Goal: Navigation & Orientation: Find specific page/section

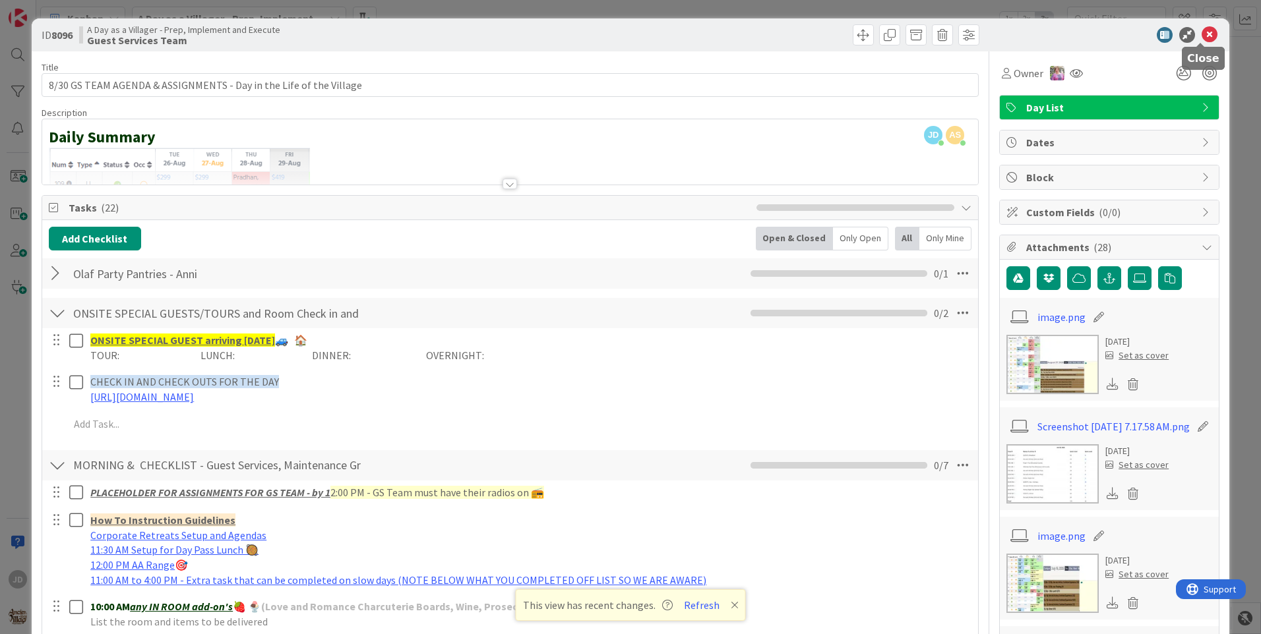
click at [1205, 32] on icon at bounding box center [1209, 35] width 16 height 16
click at [1201, 32] on div "Kanban A Day as a Villager - Prep, Implement and Execute 1x 2x 3x" at bounding box center [648, 18] width 1224 height 36
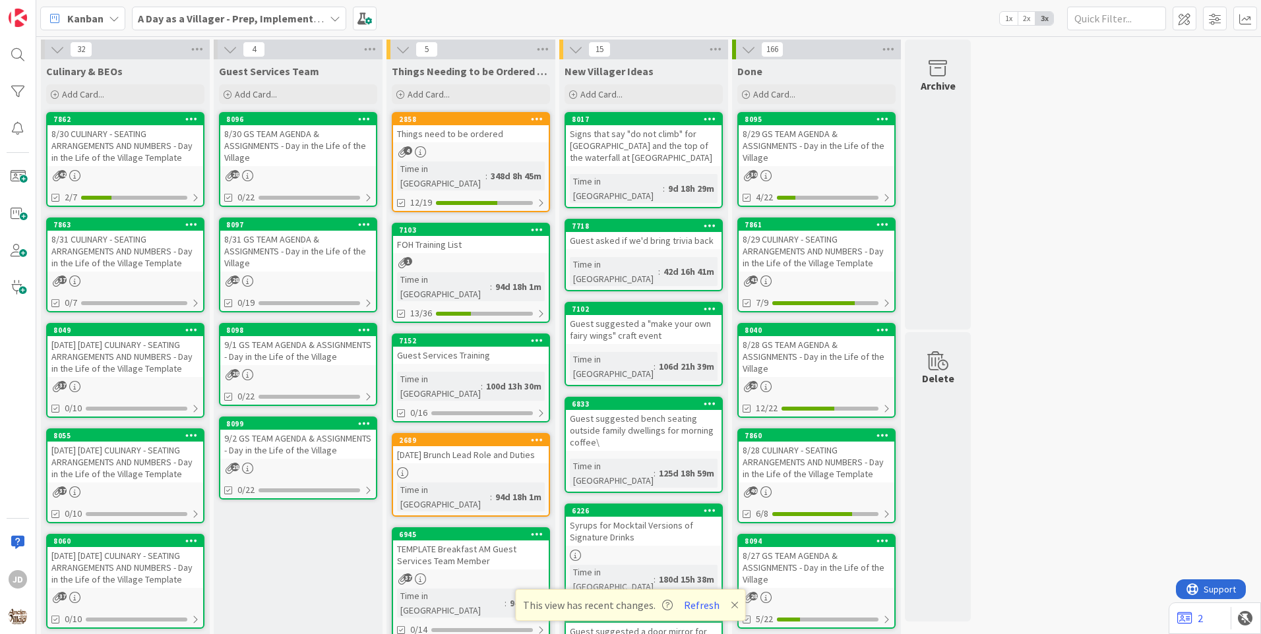
click at [118, 160] on div "8/30 CULINARY - SEATING ARRANGEMENTS AND NUMBERS - Day in the Life of the Villa…" at bounding box center [125, 145] width 156 height 41
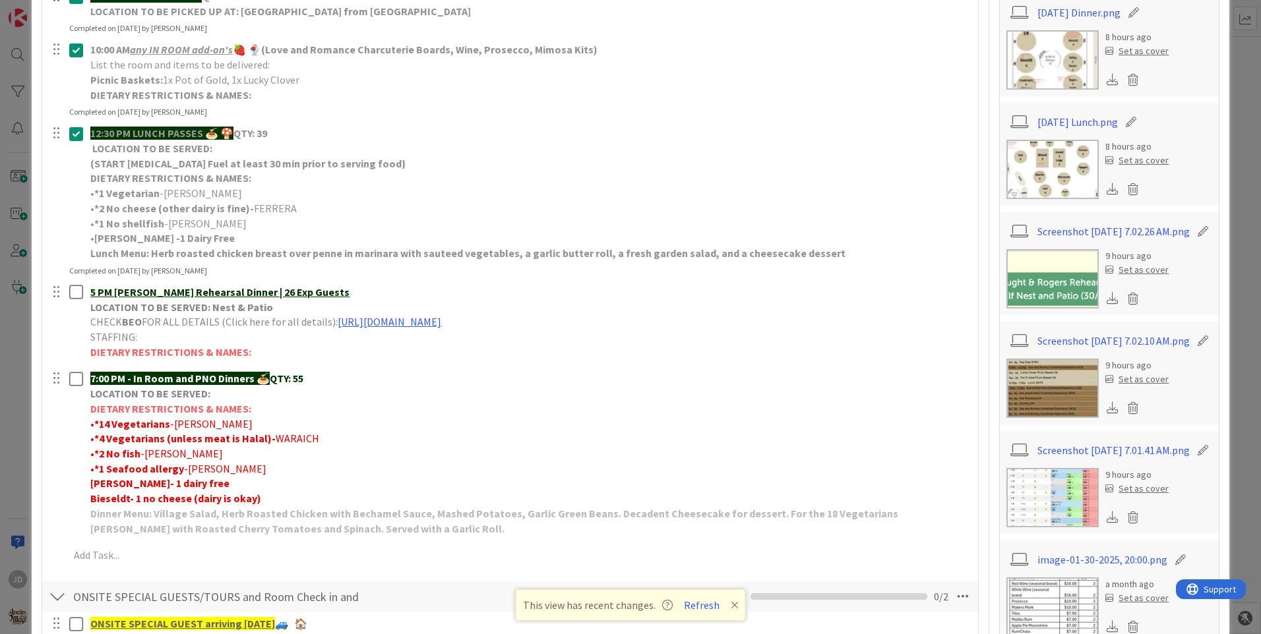
scroll to position [330, 0]
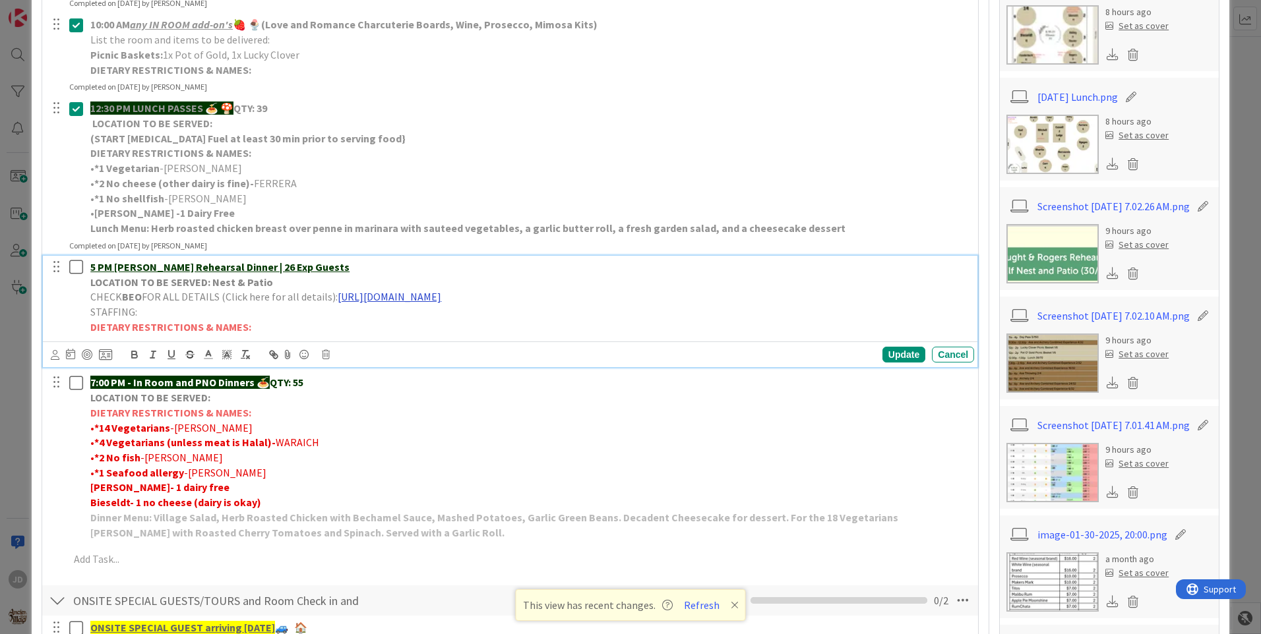
click at [441, 301] on link "[URL][DOMAIN_NAME]" at bounding box center [390, 296] width 104 height 13
click at [504, 319] on link "[URL][DOMAIN_NAME]" at bounding box center [493, 322] width 90 height 17
click at [957, 357] on div "Cancel" at bounding box center [953, 355] width 42 height 16
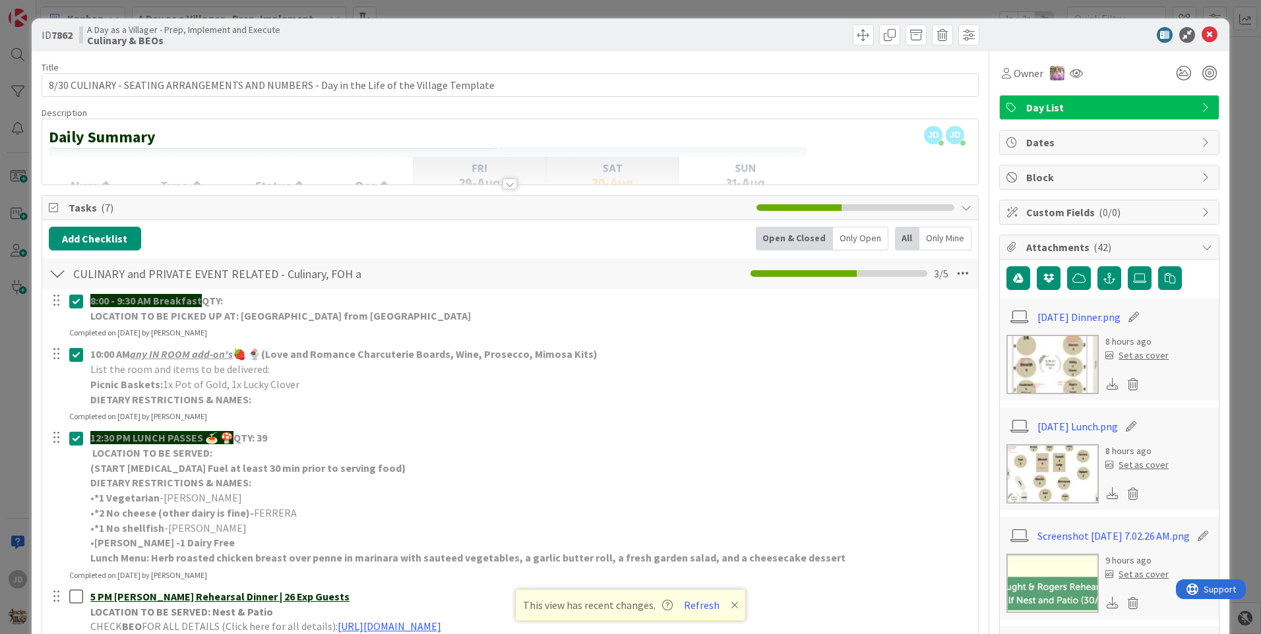
scroll to position [198, 0]
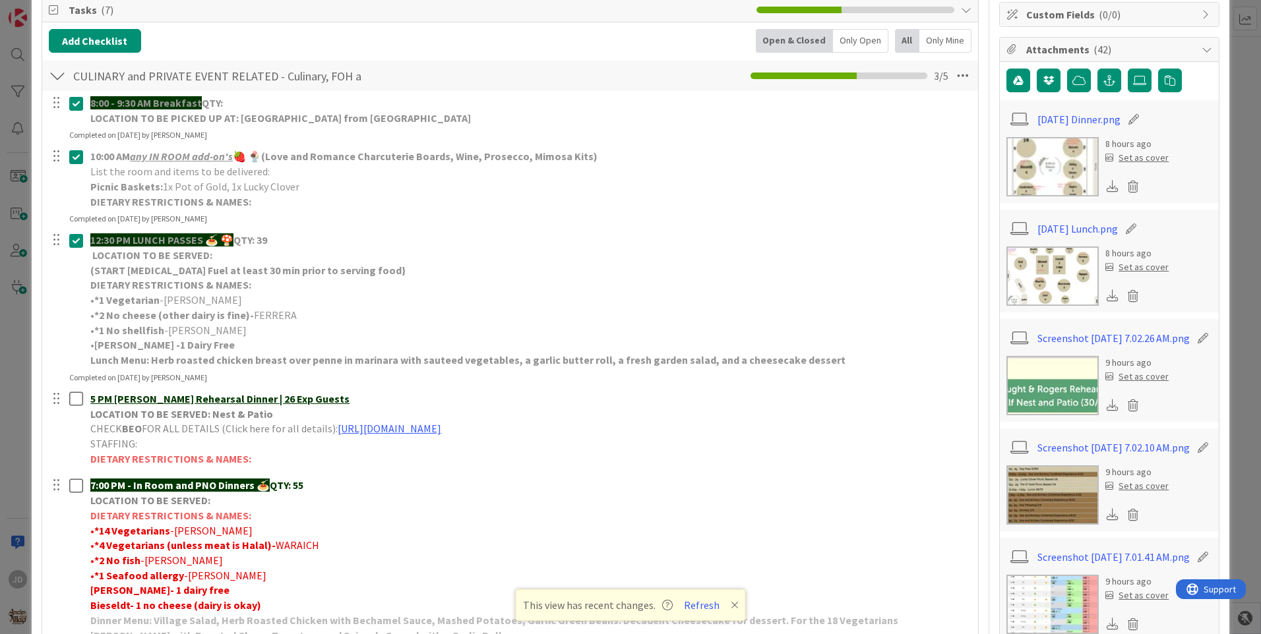
click at [1043, 516] on img at bounding box center [1052, 495] width 92 height 59
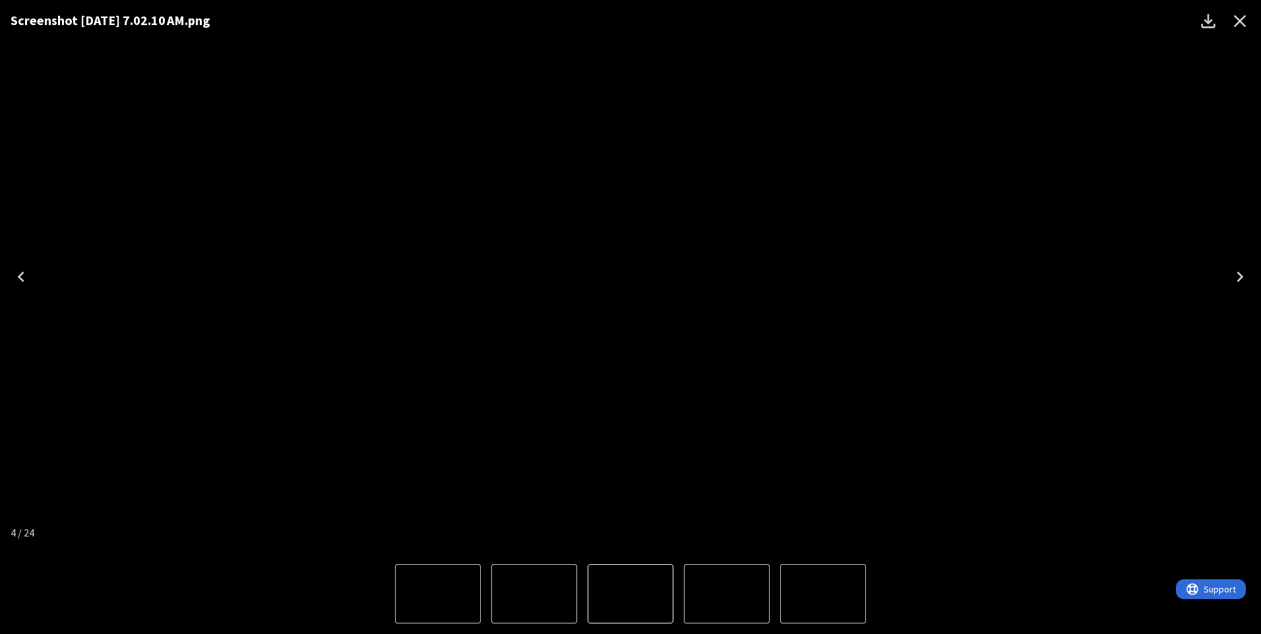
click at [1243, 16] on icon "Close" at bounding box center [1239, 21] width 21 height 21
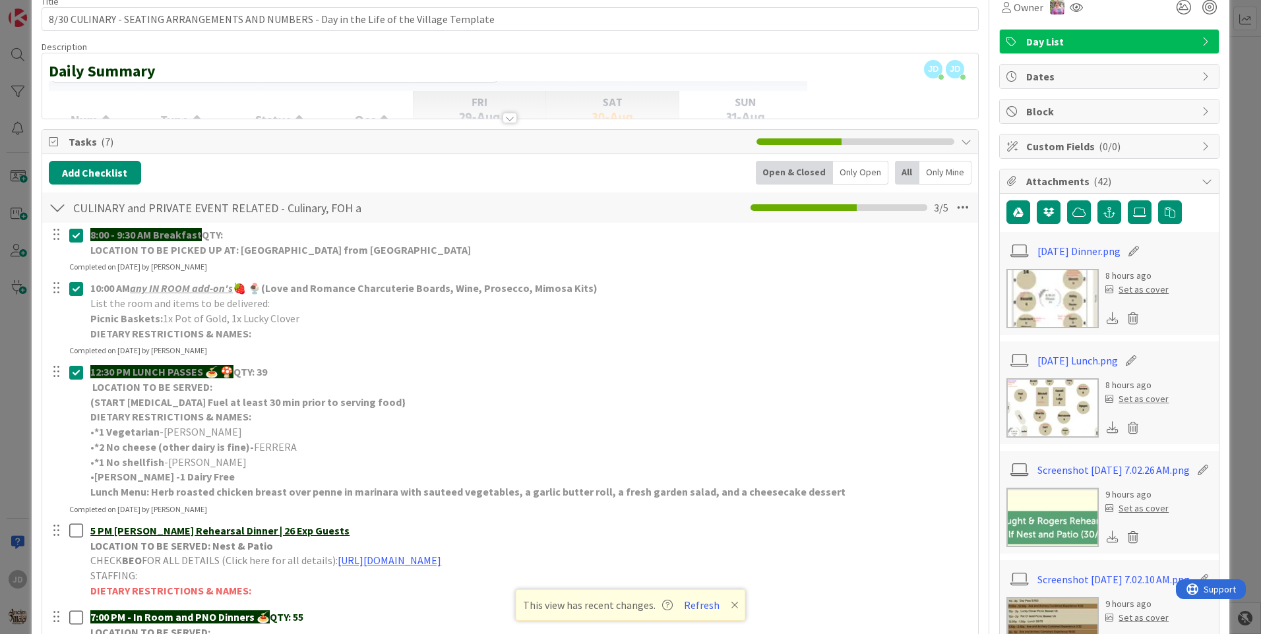
scroll to position [0, 0]
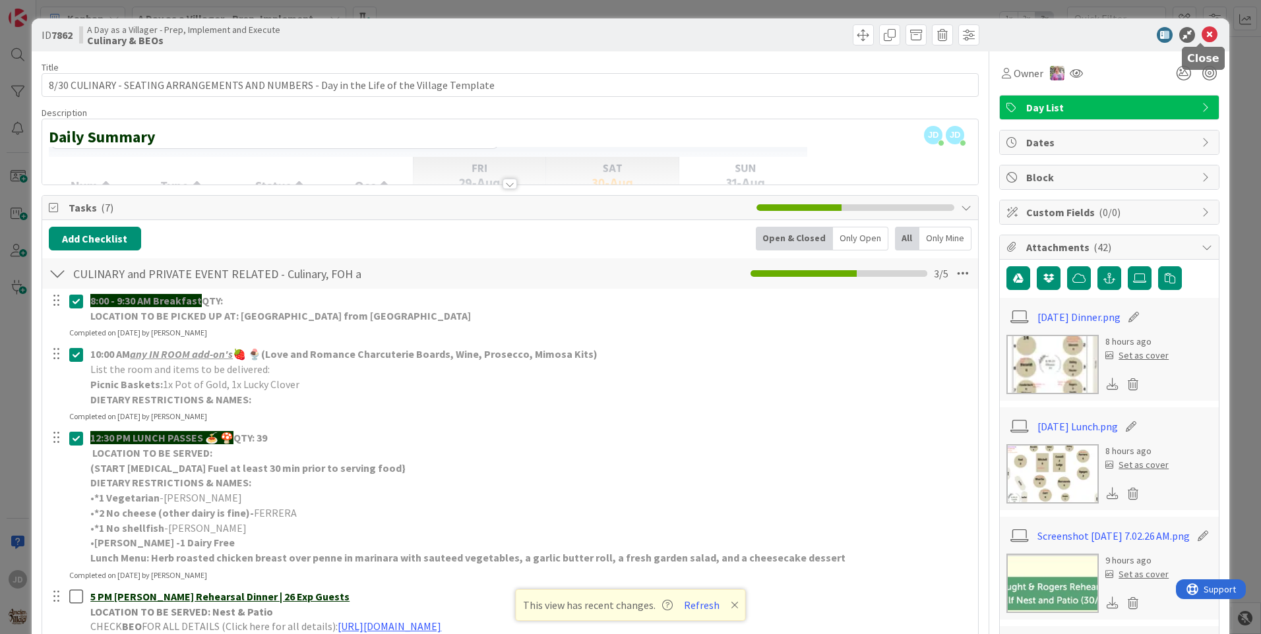
click at [1201, 38] on icon at bounding box center [1209, 35] width 16 height 16
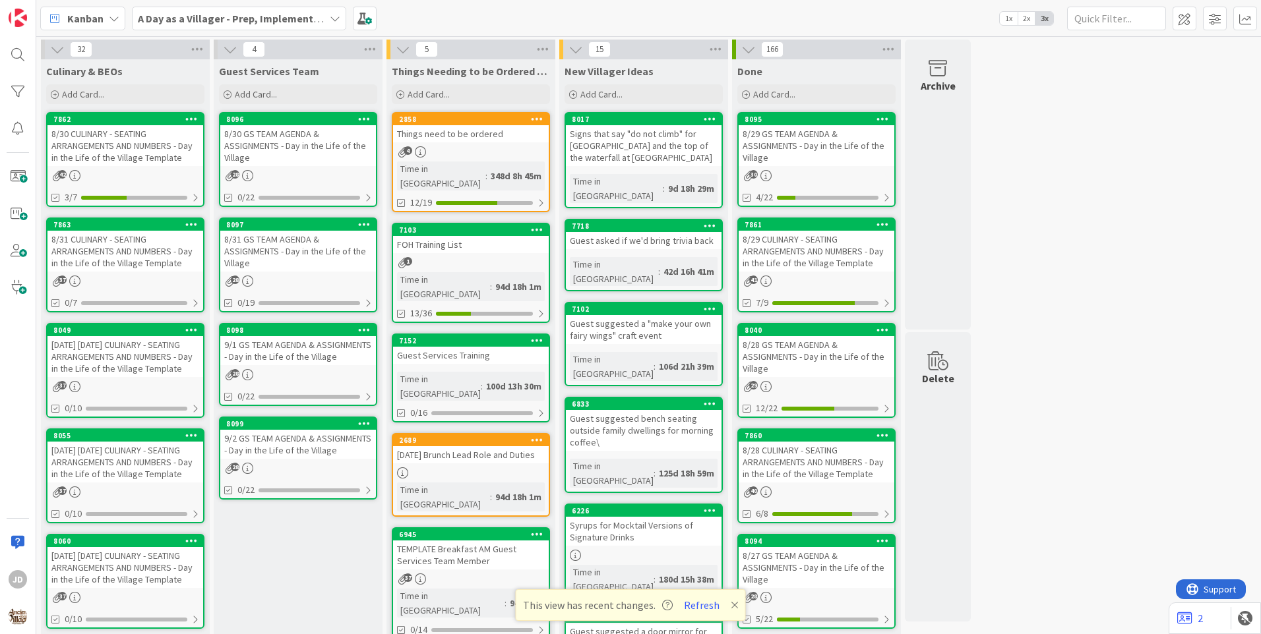
click at [333, 179] on div "28" at bounding box center [298, 175] width 156 height 11
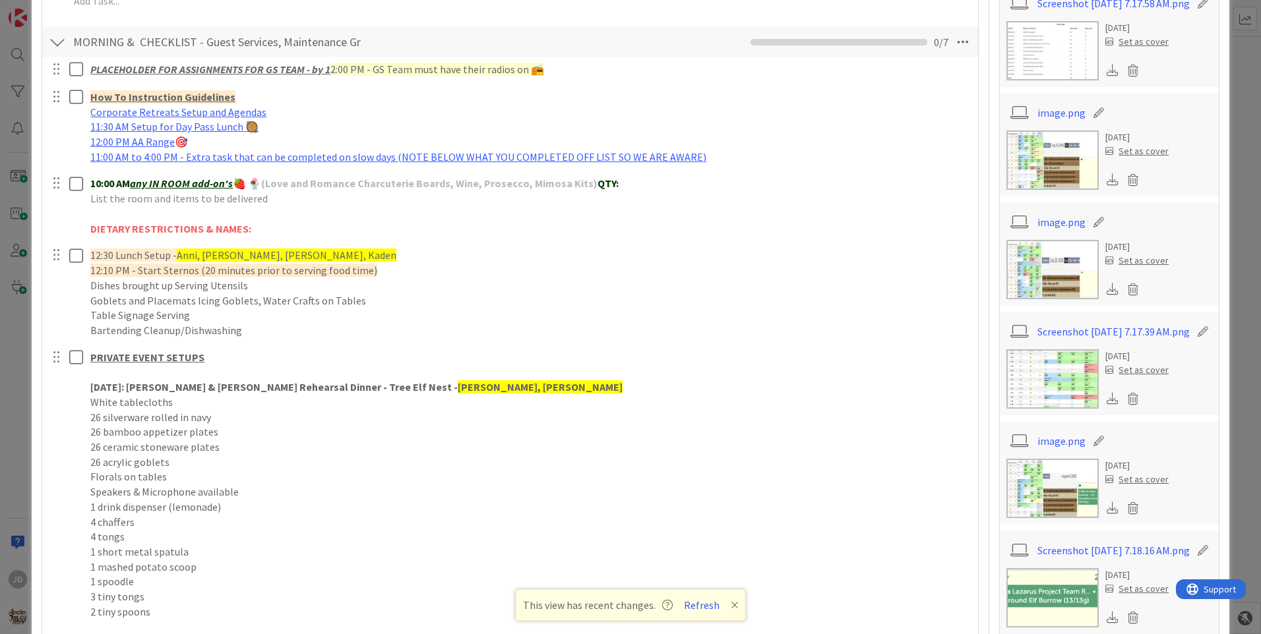
scroll to position [489, 0]
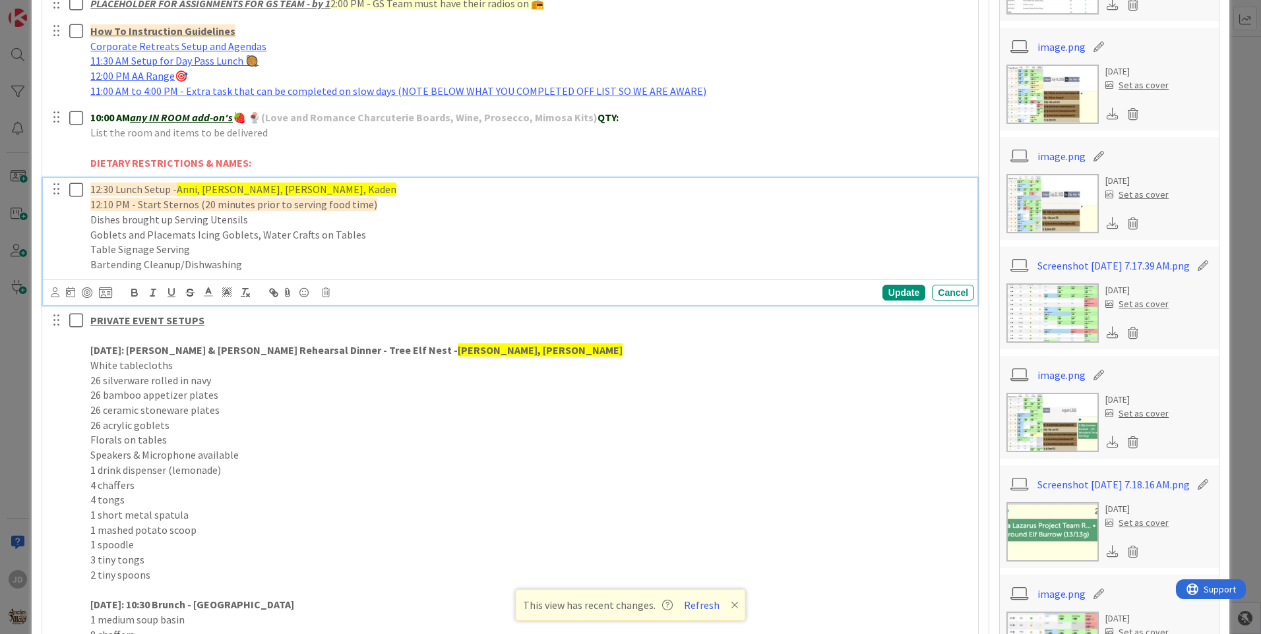
click at [77, 192] on icon at bounding box center [79, 190] width 20 height 16
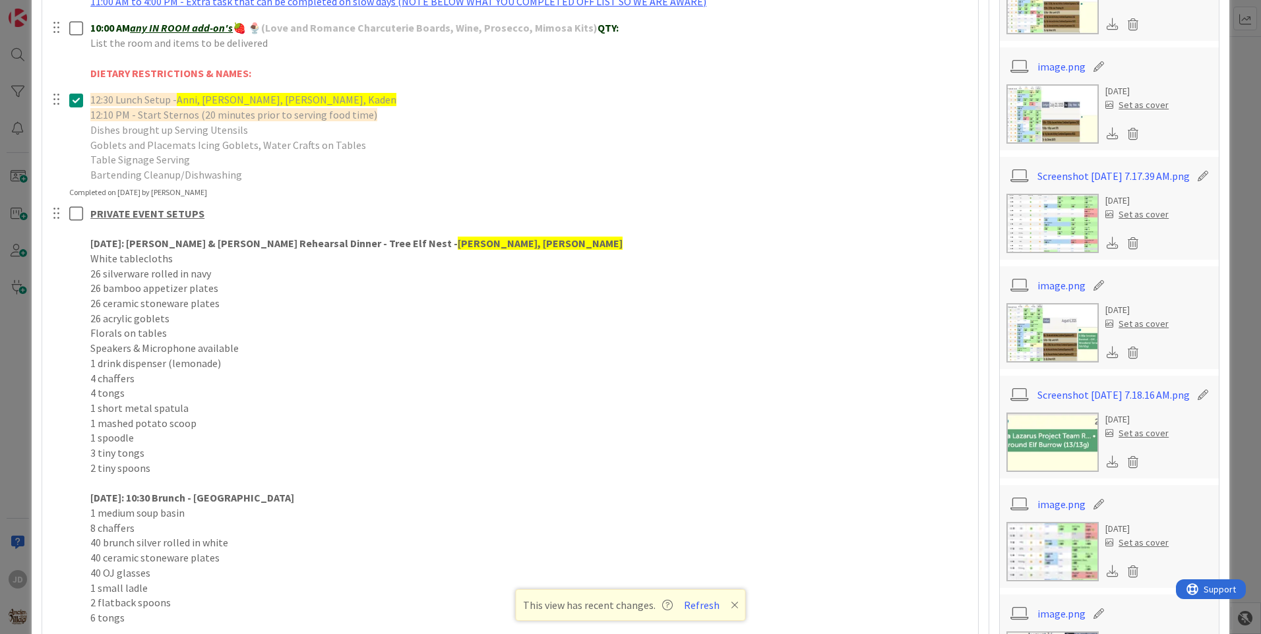
scroll to position [621, 0]
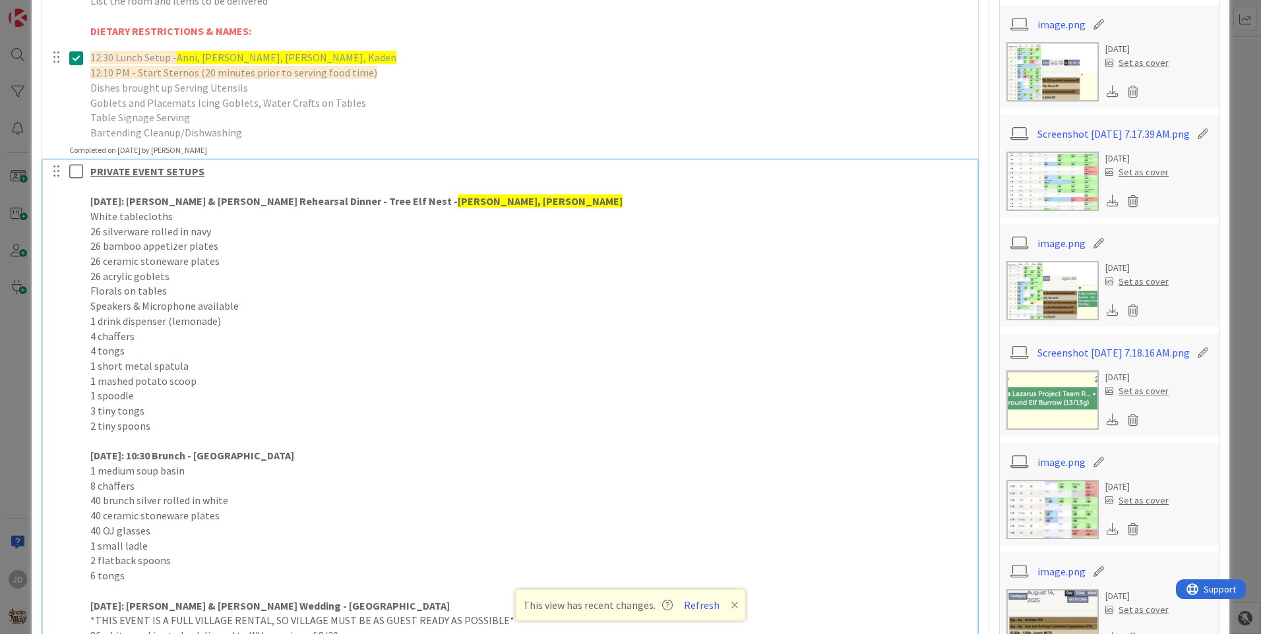
click at [75, 171] on icon at bounding box center [79, 172] width 20 height 16
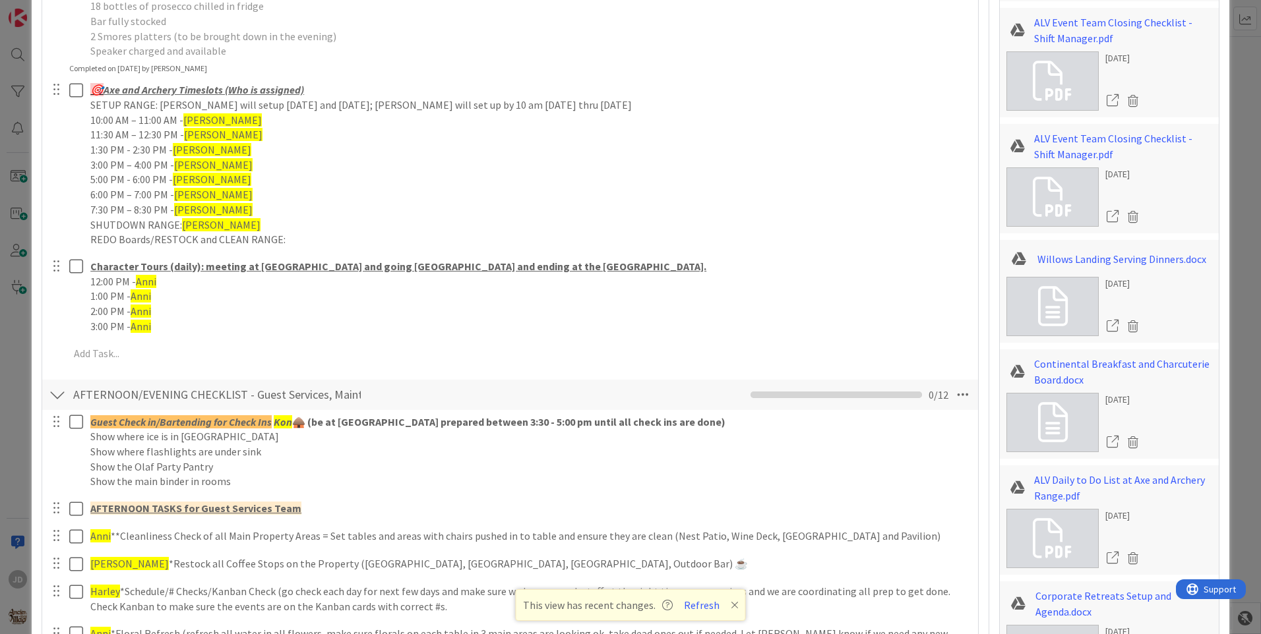
scroll to position [1676, 0]
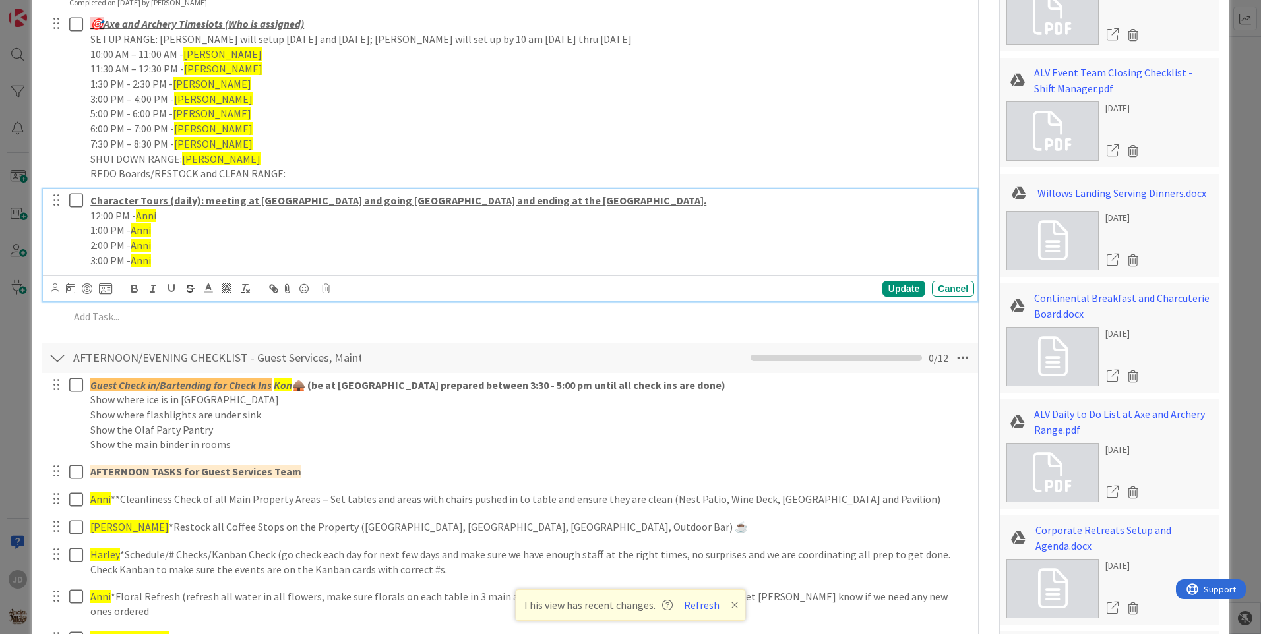
click at [79, 200] on icon at bounding box center [79, 201] width 20 height 16
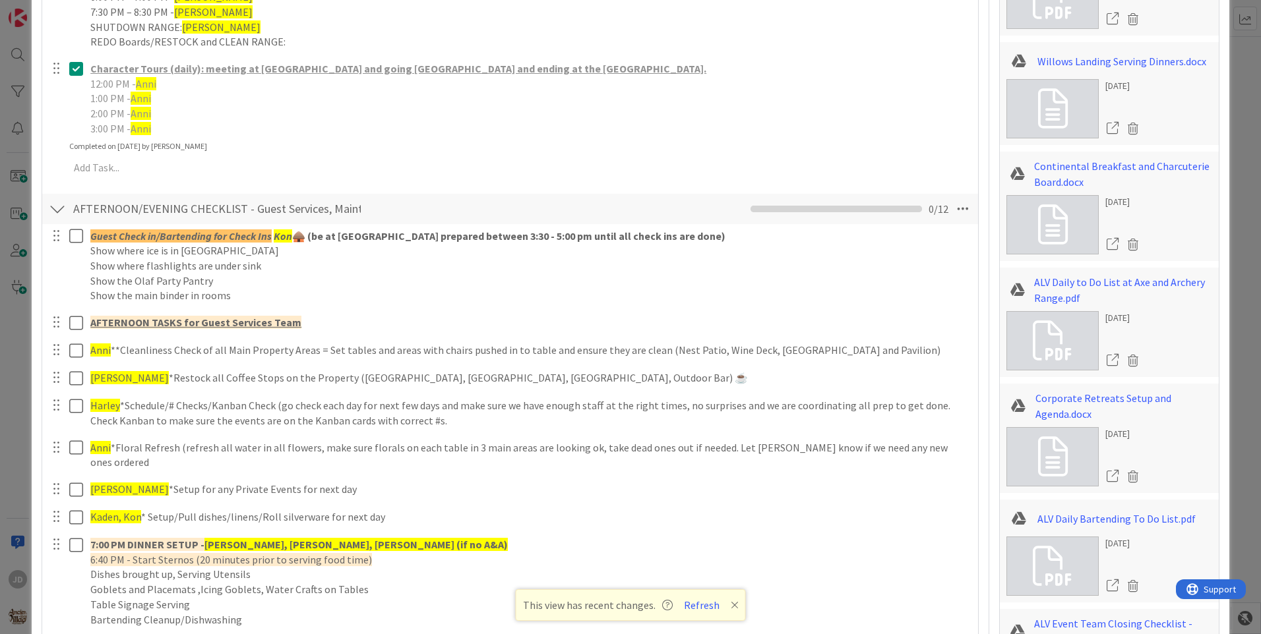
scroll to position [1874, 0]
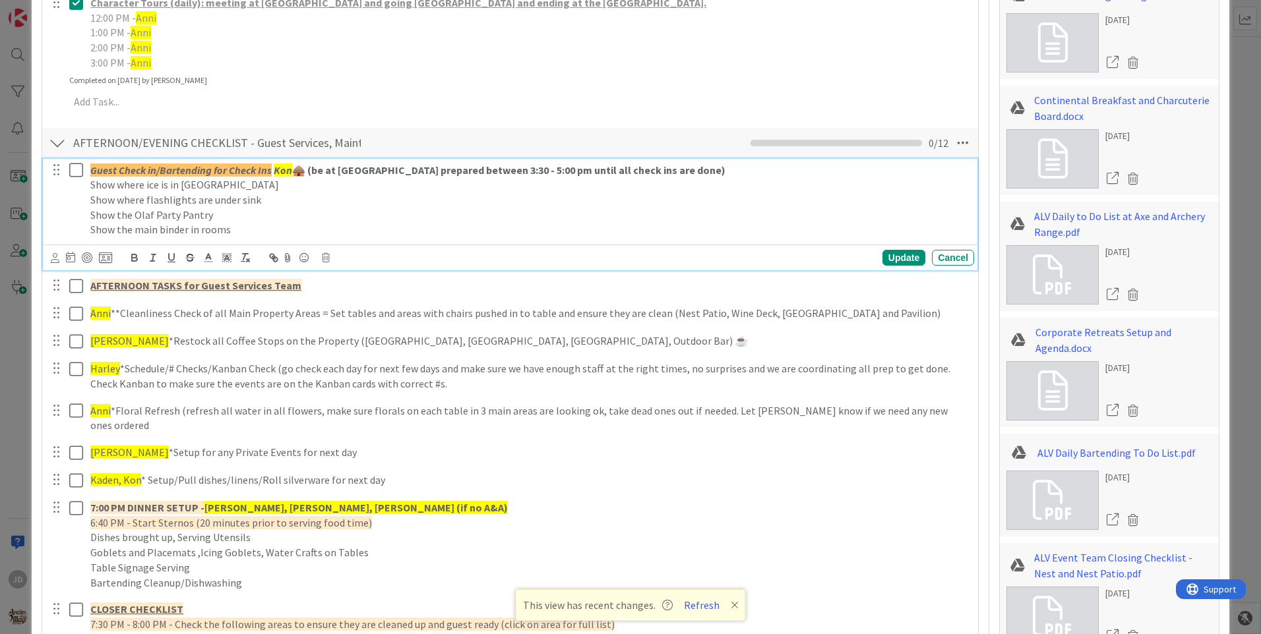
click at [76, 173] on icon at bounding box center [79, 170] width 20 height 16
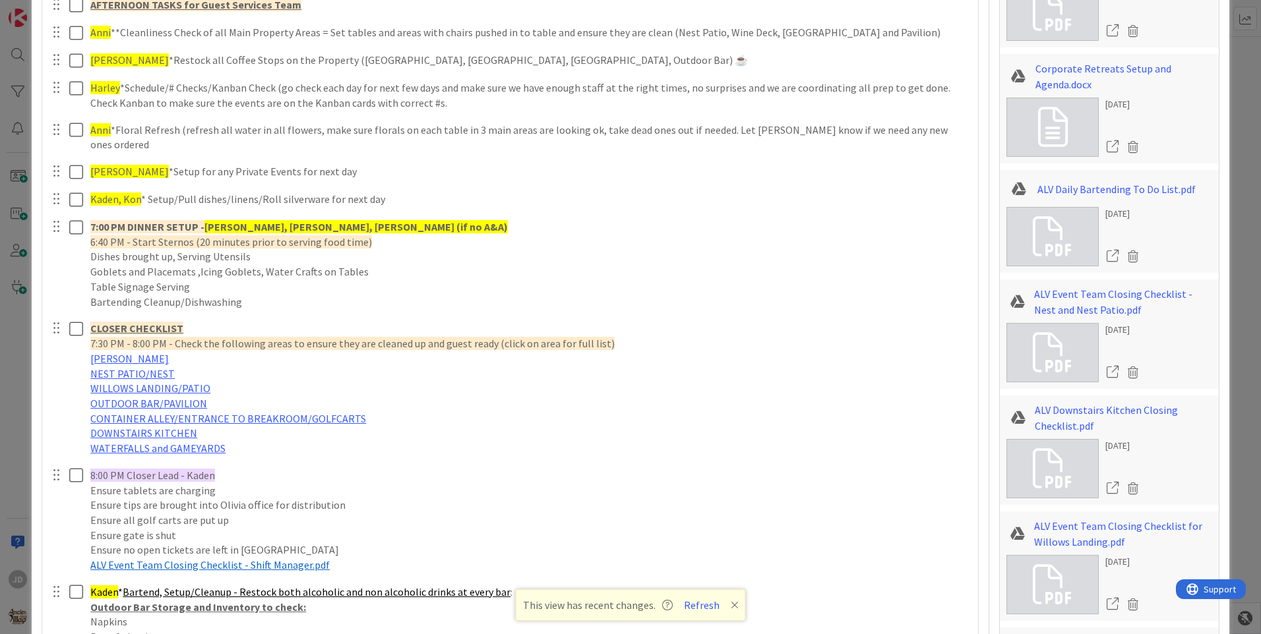
scroll to position [2204, 0]
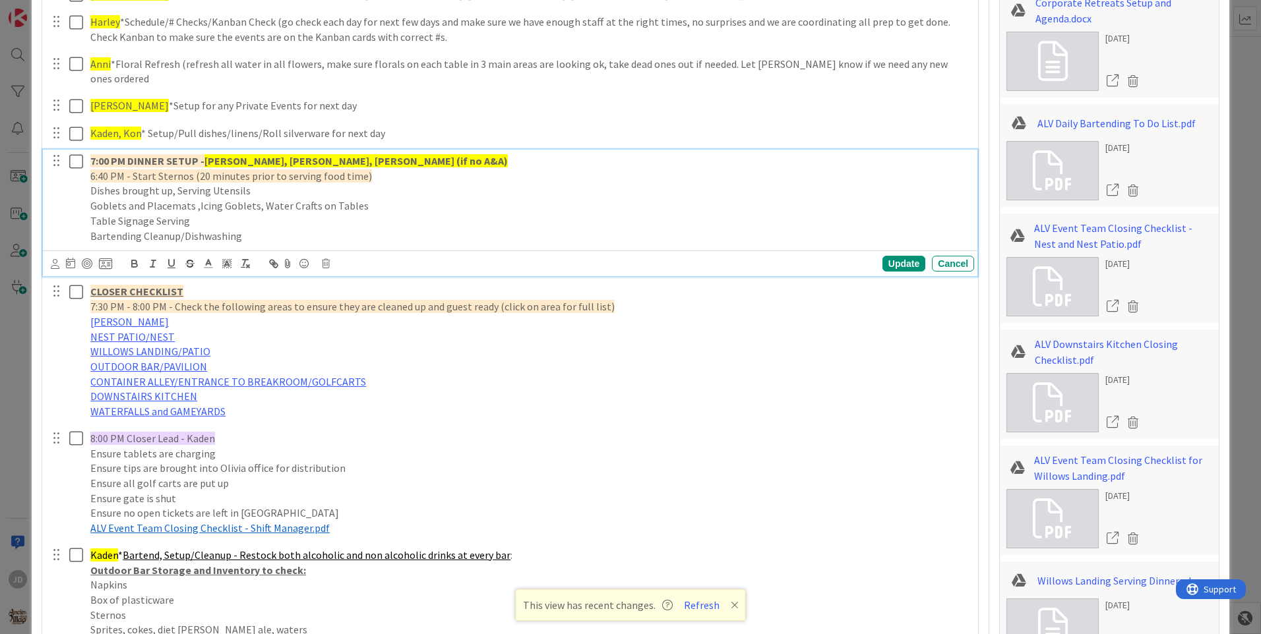
click at [79, 154] on icon at bounding box center [79, 162] width 20 height 16
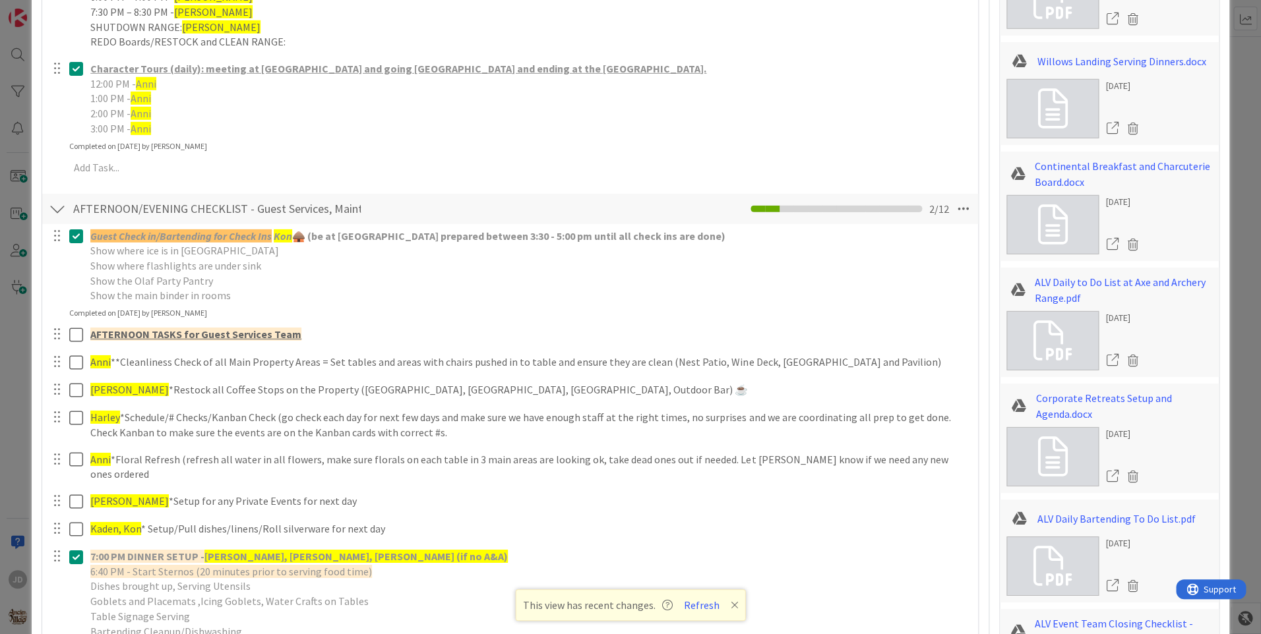
scroll to position [1684, 0]
